Goal: Information Seeking & Learning: Learn about a topic

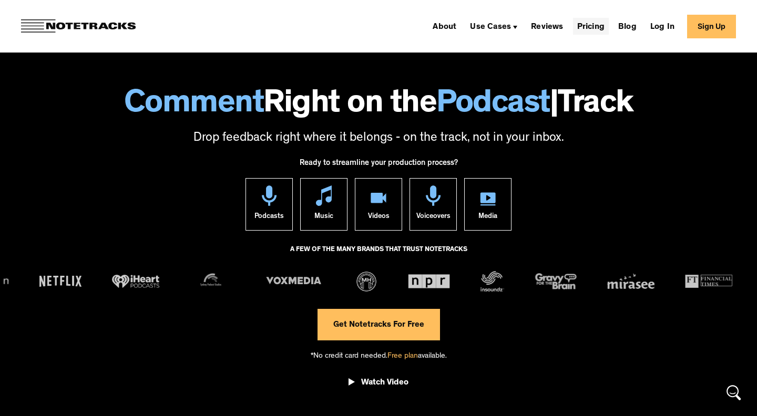
click at [587, 21] on link "Pricing" at bounding box center [591, 26] width 36 height 17
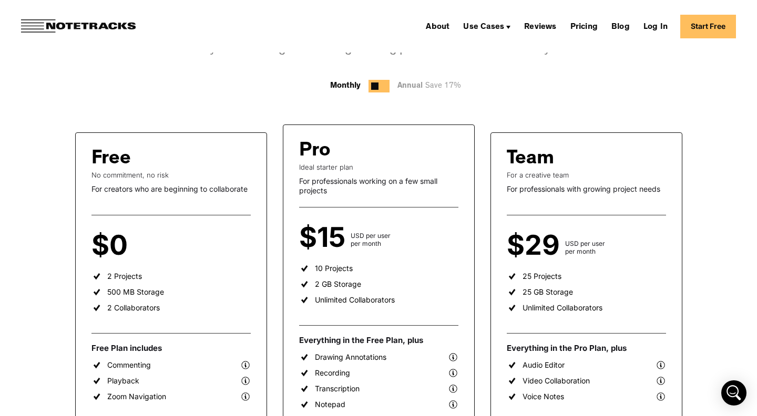
scroll to position [140, 0]
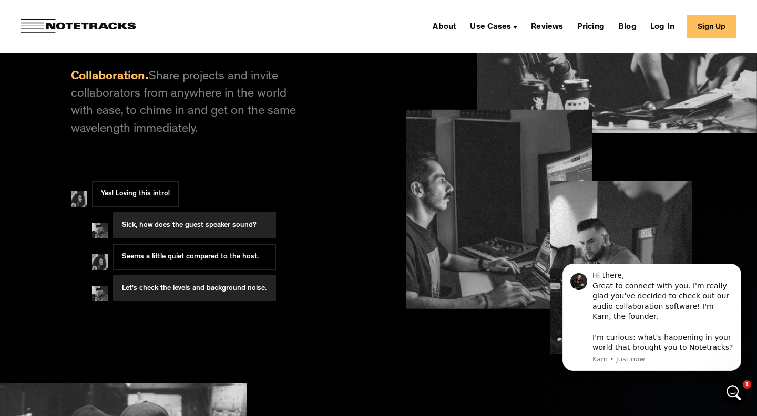
scroll to position [968, 0]
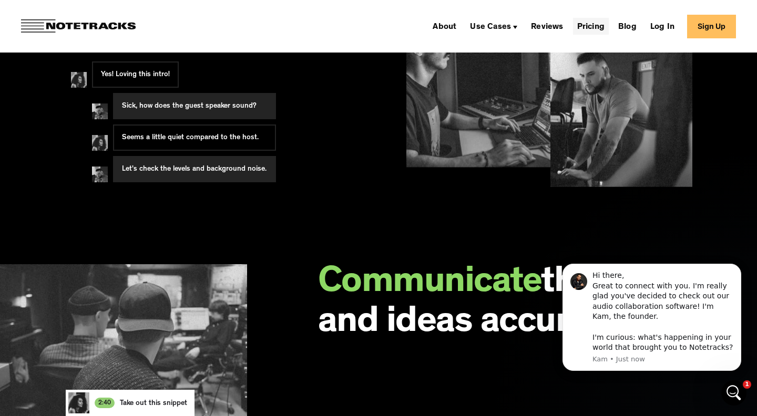
click at [577, 25] on link "Pricing" at bounding box center [591, 26] width 36 height 17
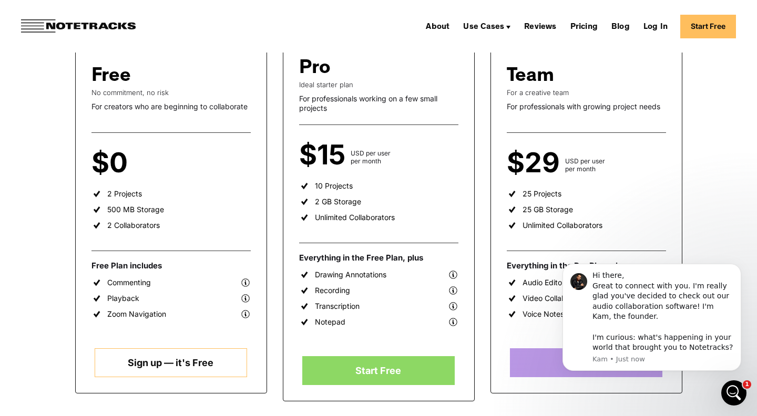
click at [602, 50] on div "About Use Cases Podcasting Music Production Video Education Voiceovers Marketin…" at bounding box center [378, 26] width 757 height 53
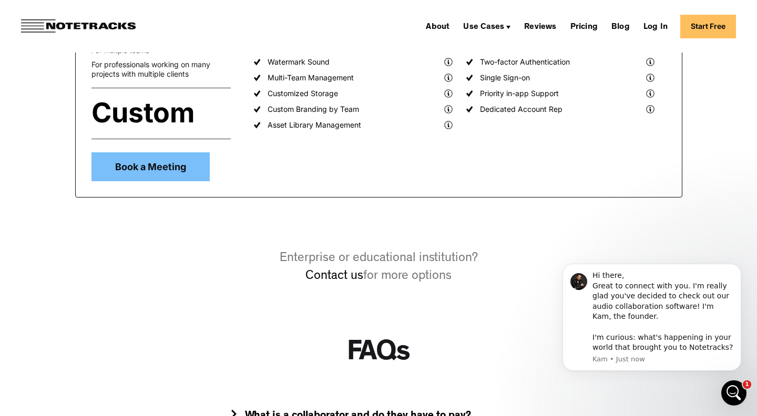
scroll to position [950, 0]
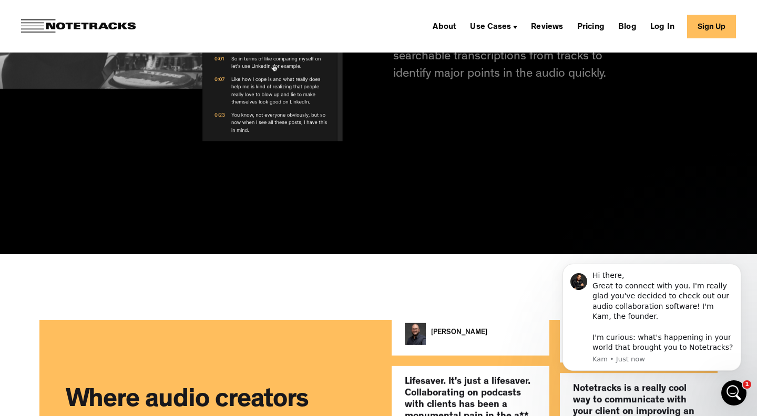
scroll to position [2250, 0]
